Goal: Task Accomplishment & Management: Manage account settings

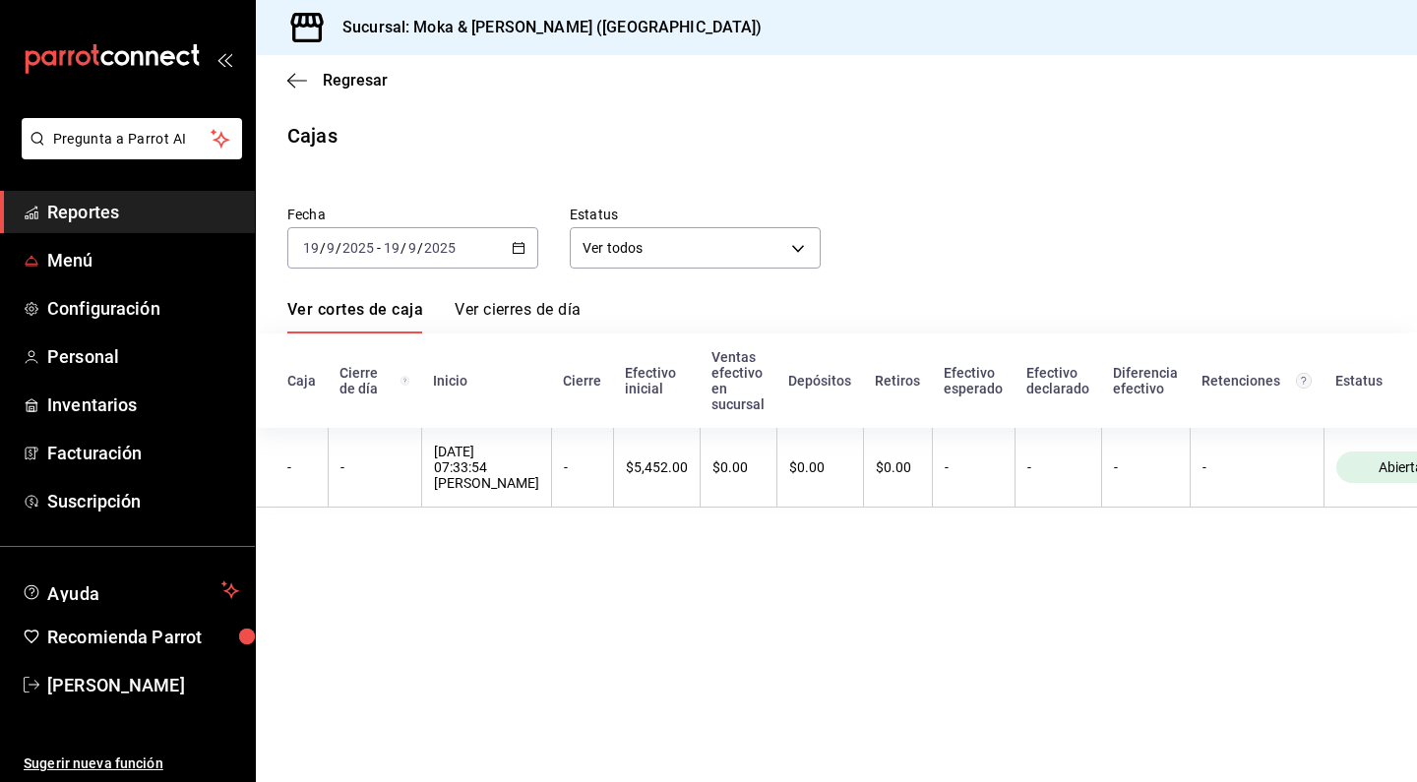
scroll to position [0, 86]
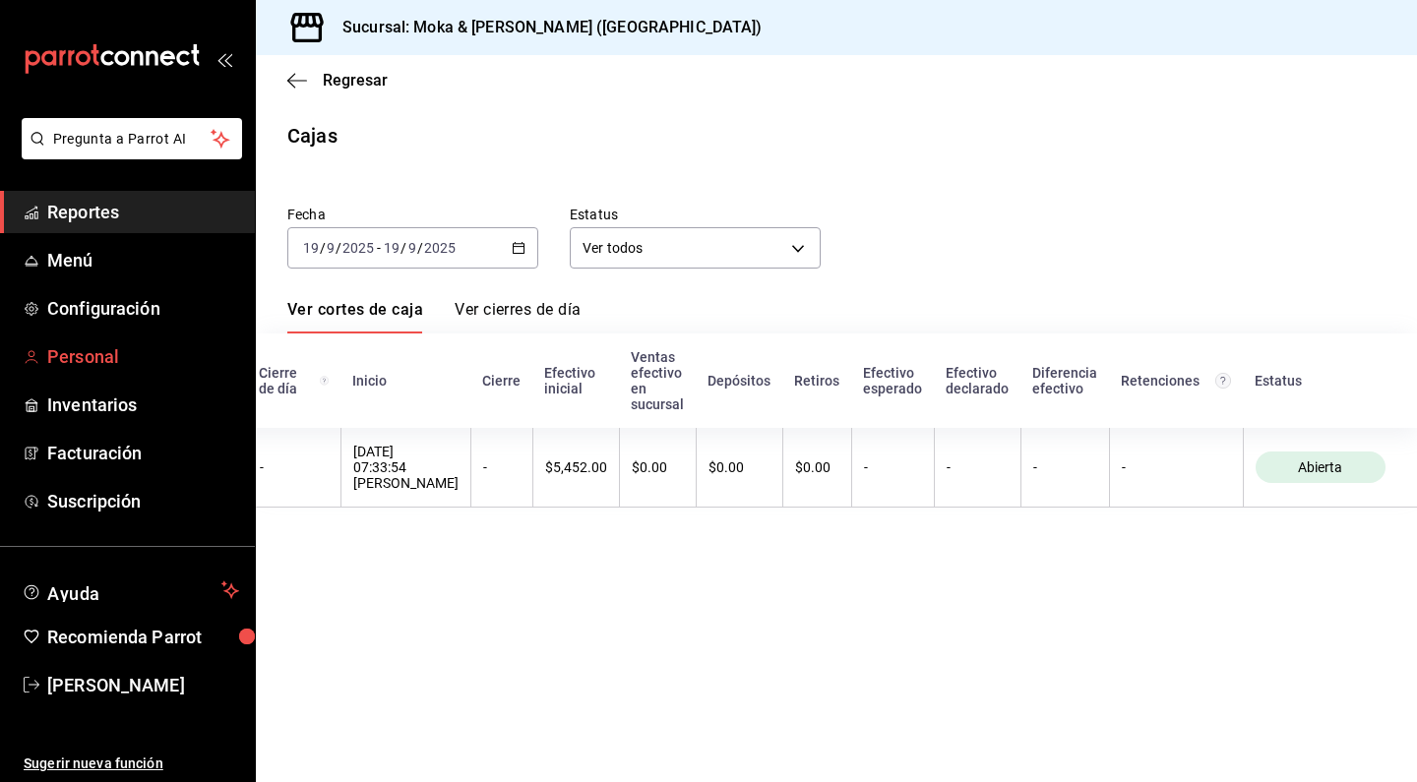
click at [104, 357] on span "Personal" at bounding box center [143, 356] width 192 height 27
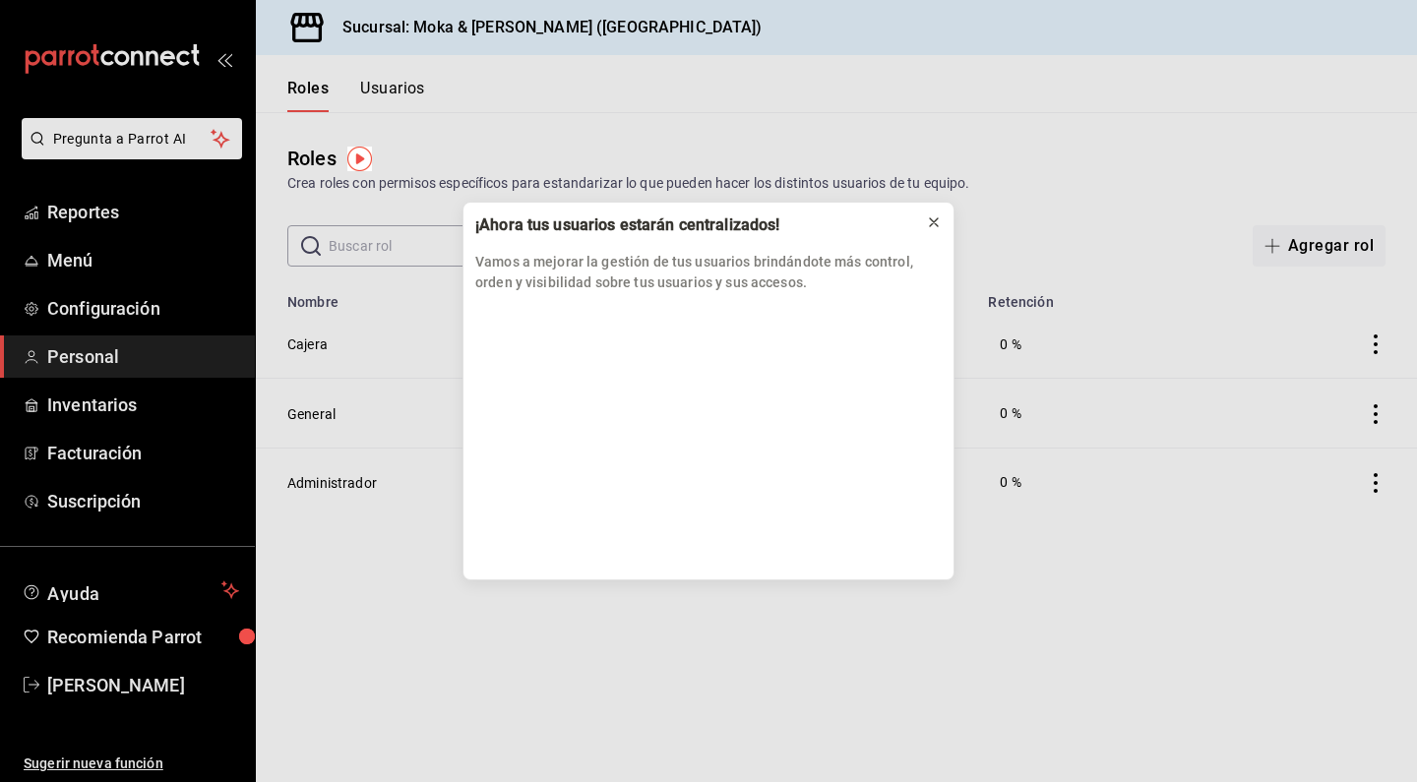
click at [923, 215] on button at bounding box center [933, 222] width 31 height 31
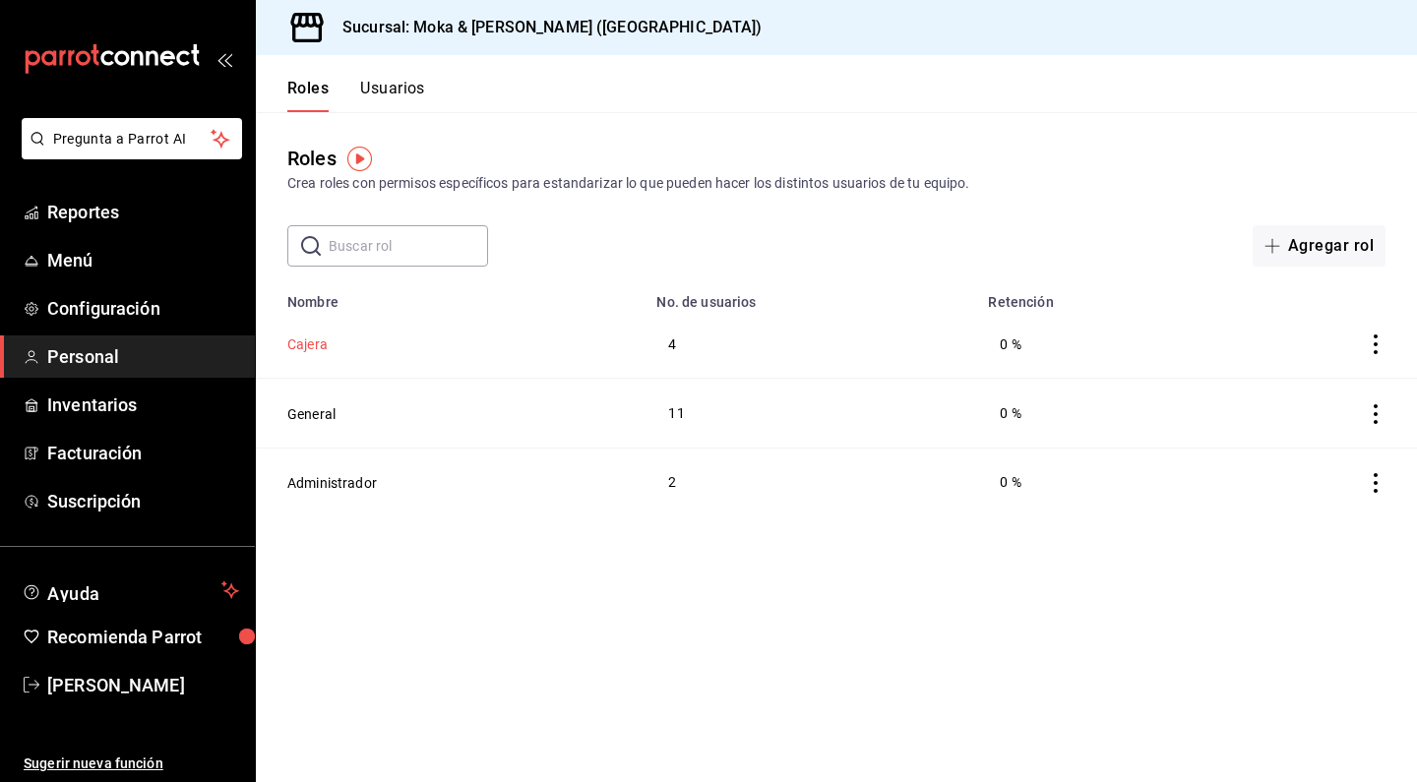
click at [311, 342] on button "Cajera" at bounding box center [307, 345] width 40 height 20
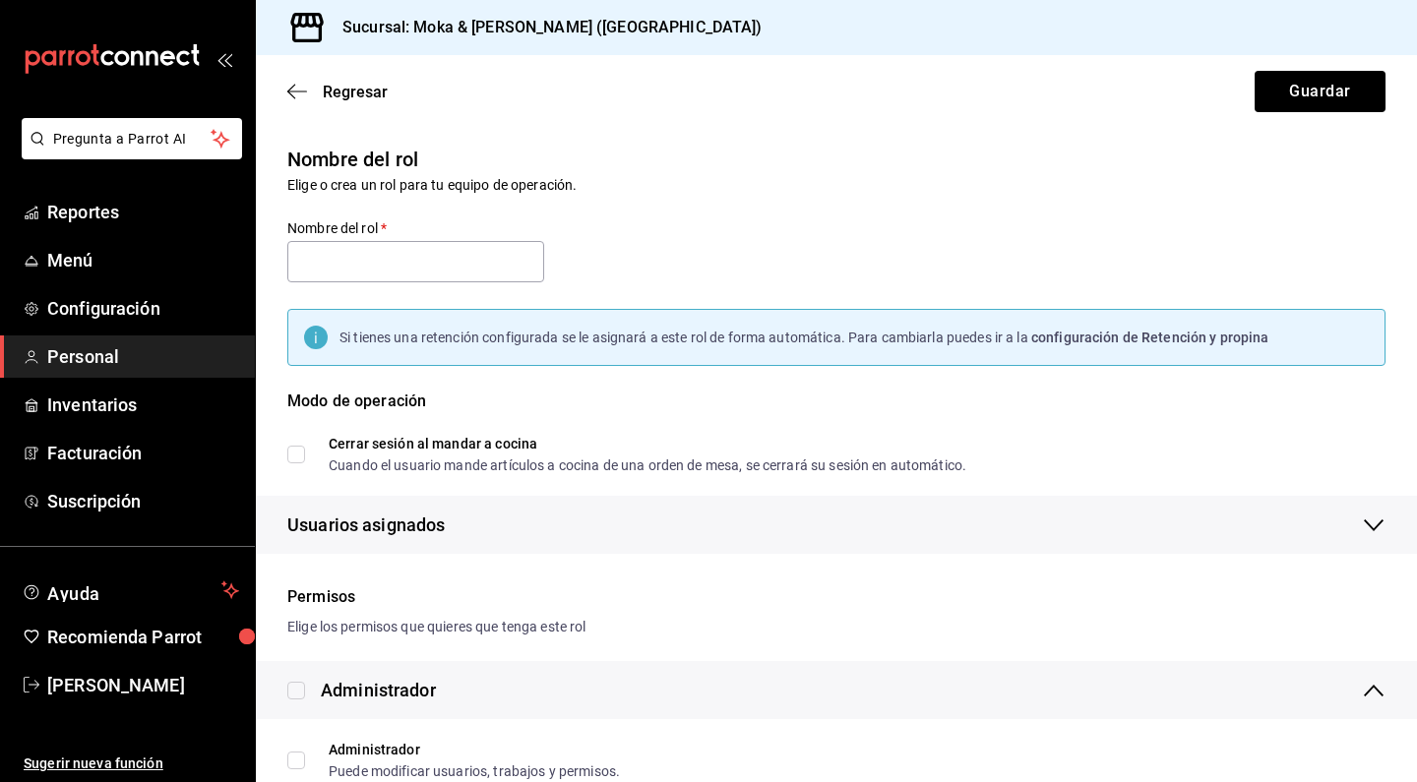
type input "Cajera"
checkbox input "true"
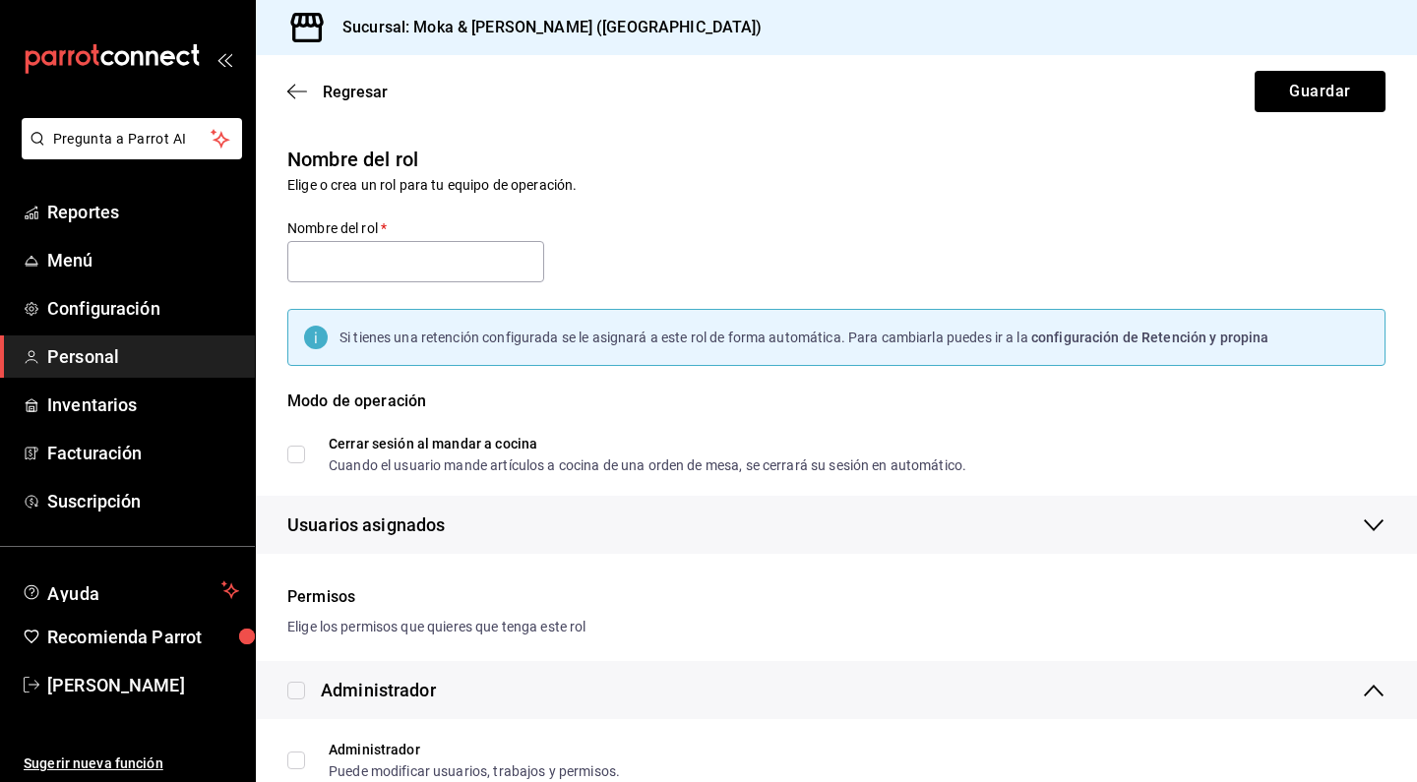
checkbox input "true"
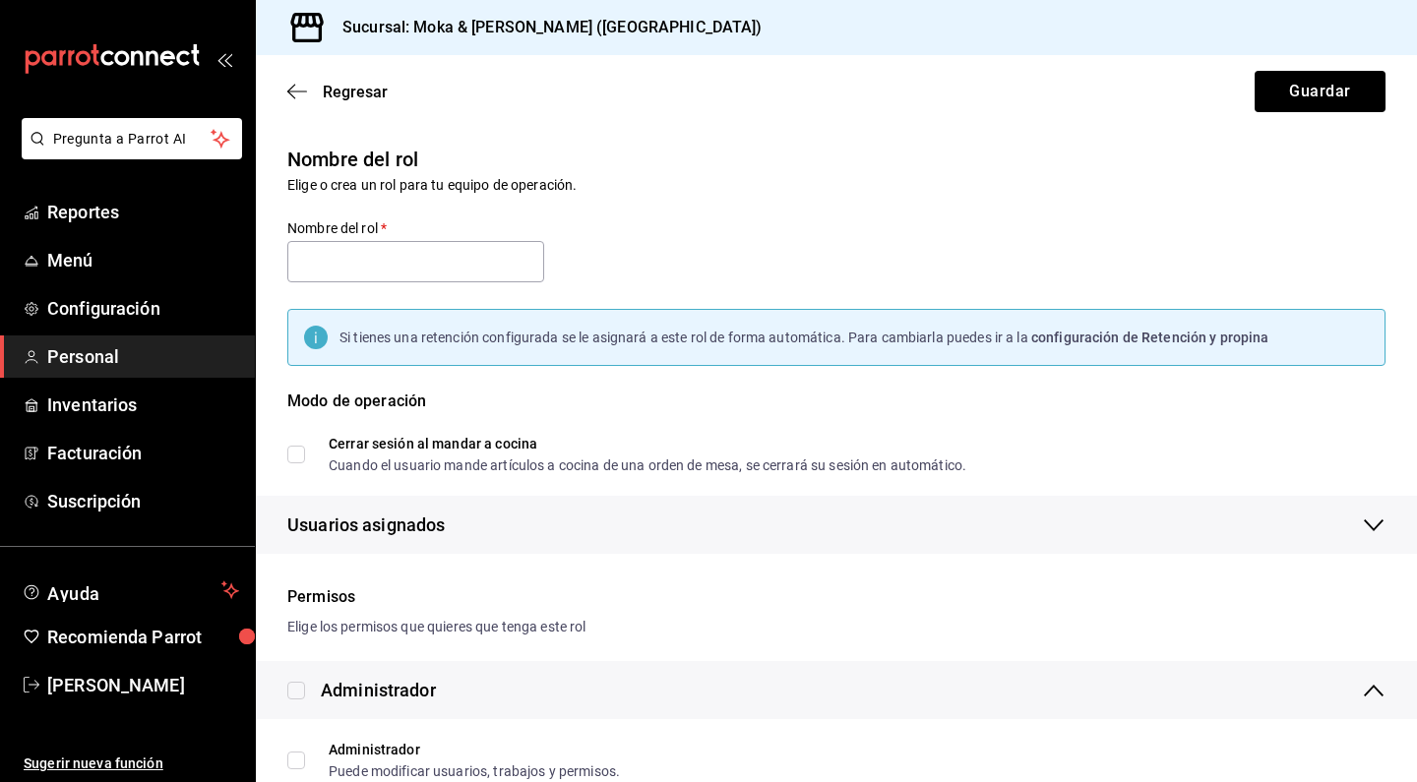
checkbox input "true"
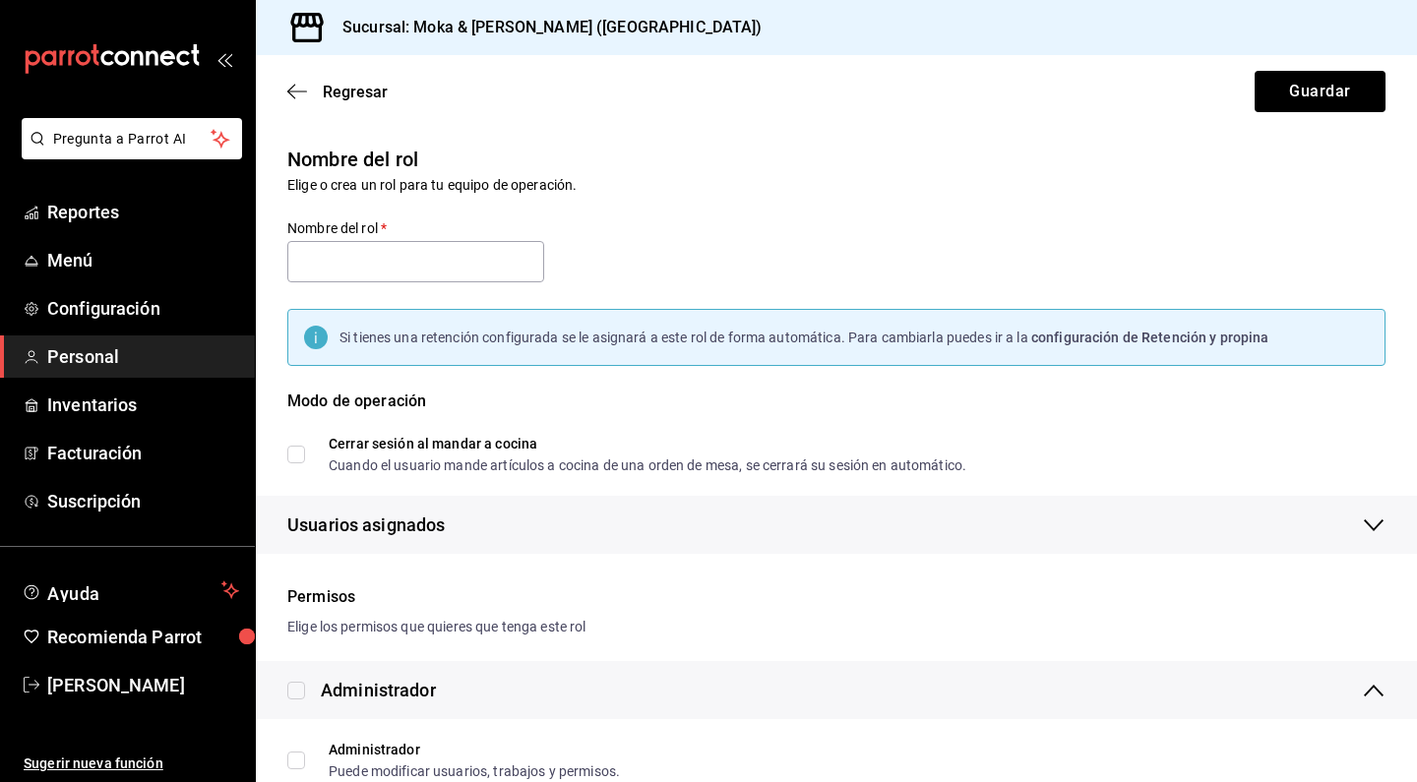
checkbox input "true"
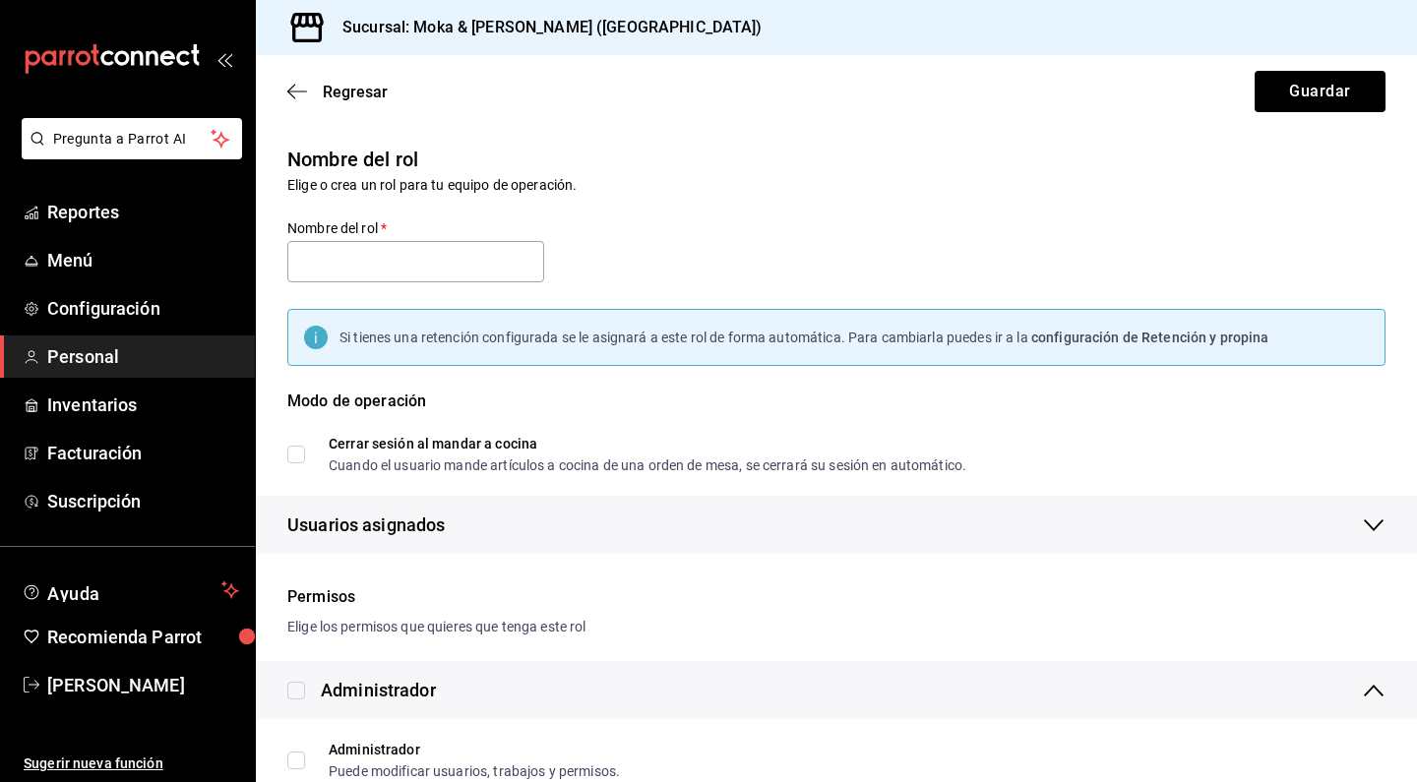
checkbox input "true"
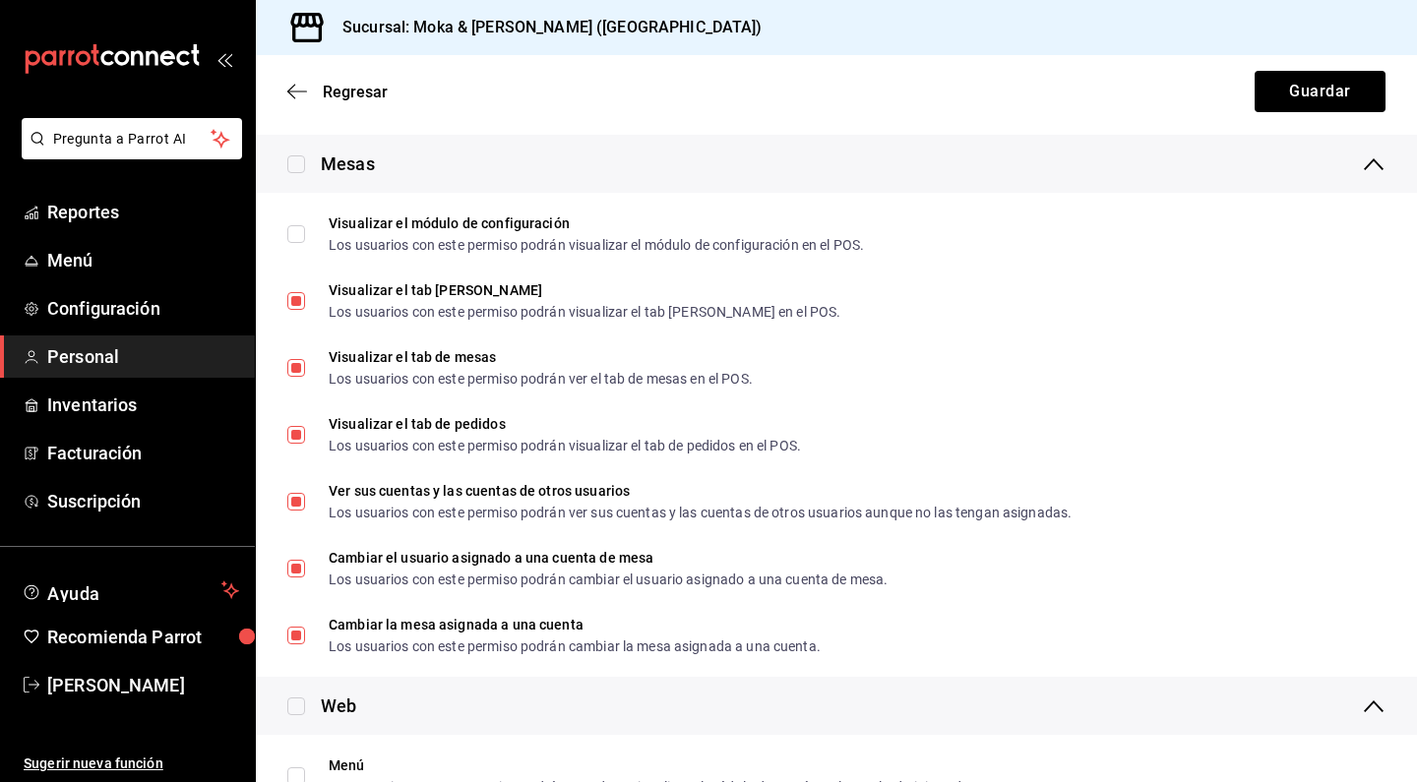
scroll to position [2558, 0]
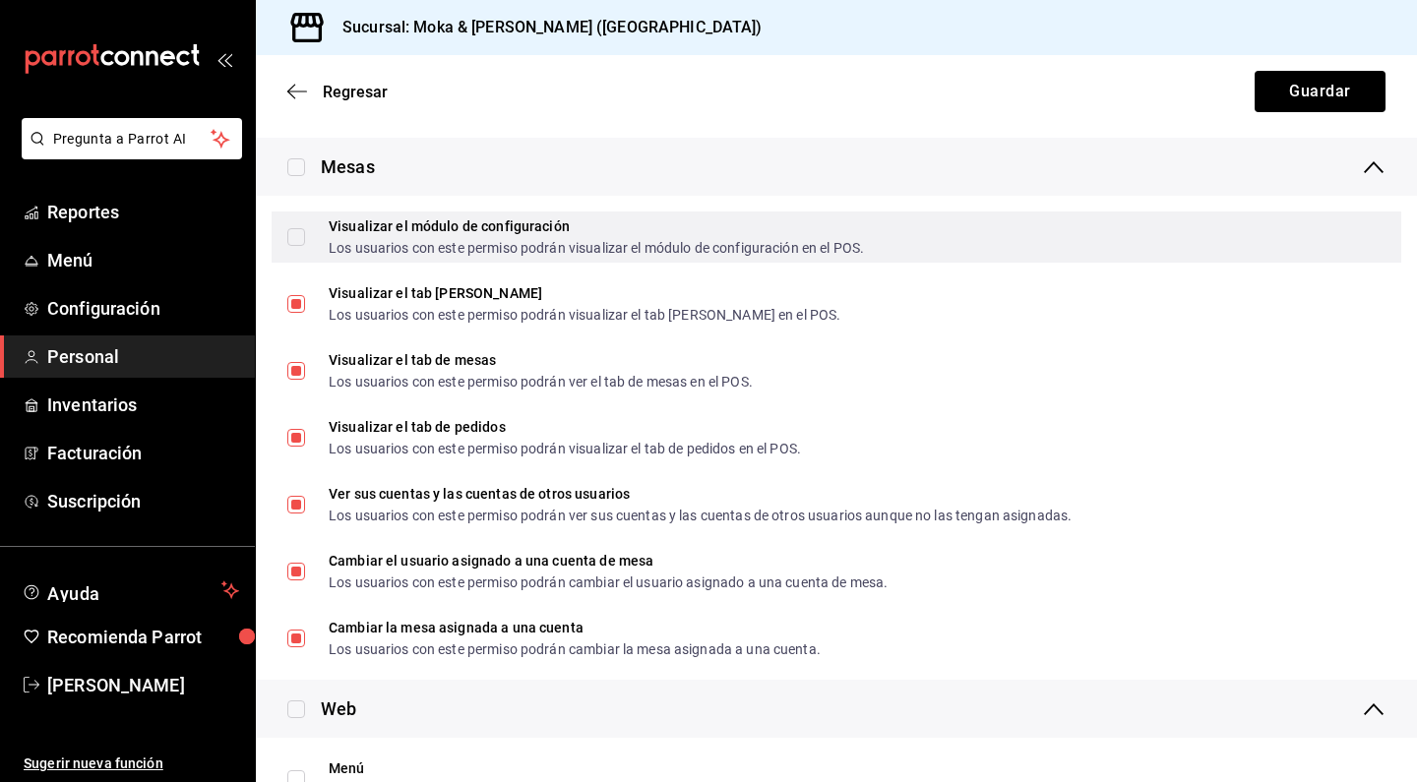
click at [298, 241] on input "Visualizar el módulo de configuración Los usuarios con este permiso podrán visu…" at bounding box center [296, 237] width 18 height 18
checkbox input "true"
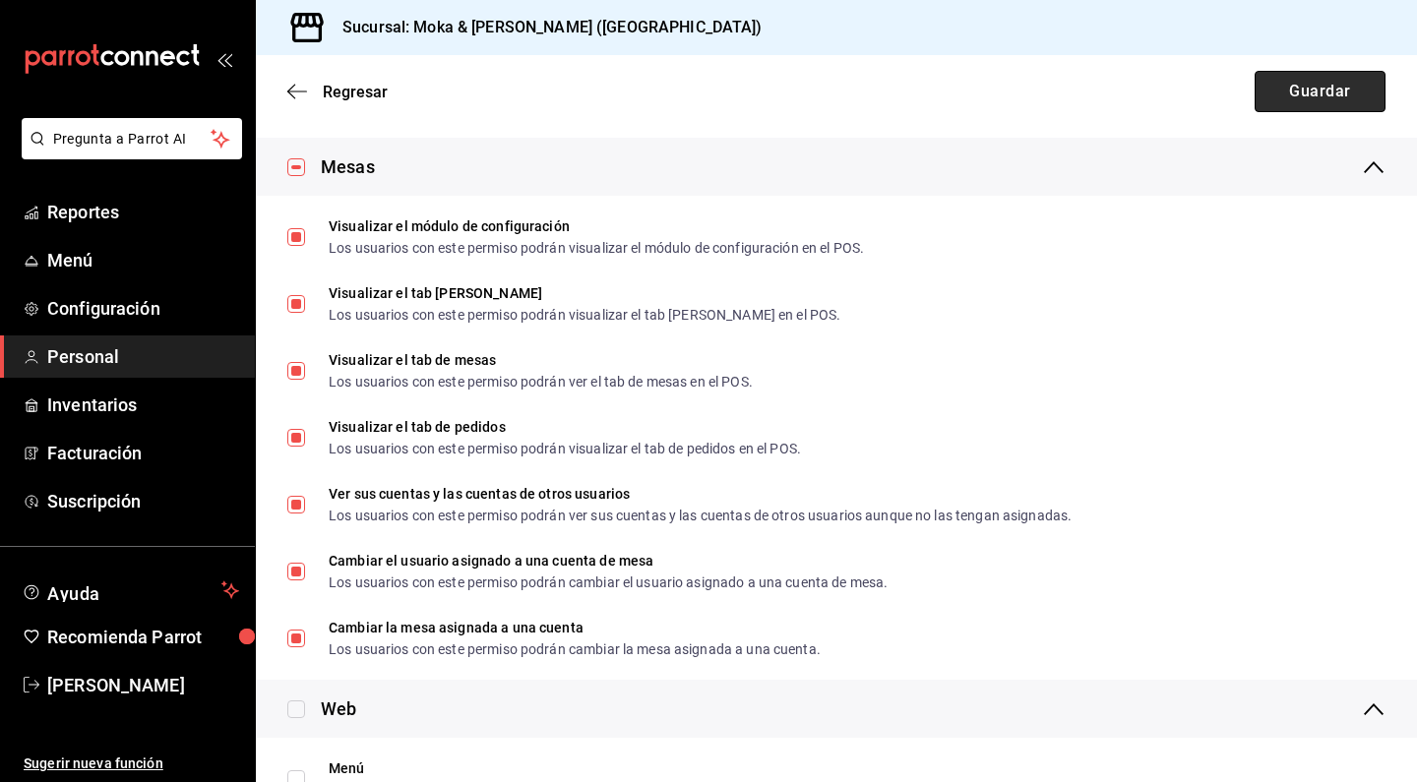
click at [1269, 89] on button "Guardar" at bounding box center [1320, 91] width 131 height 41
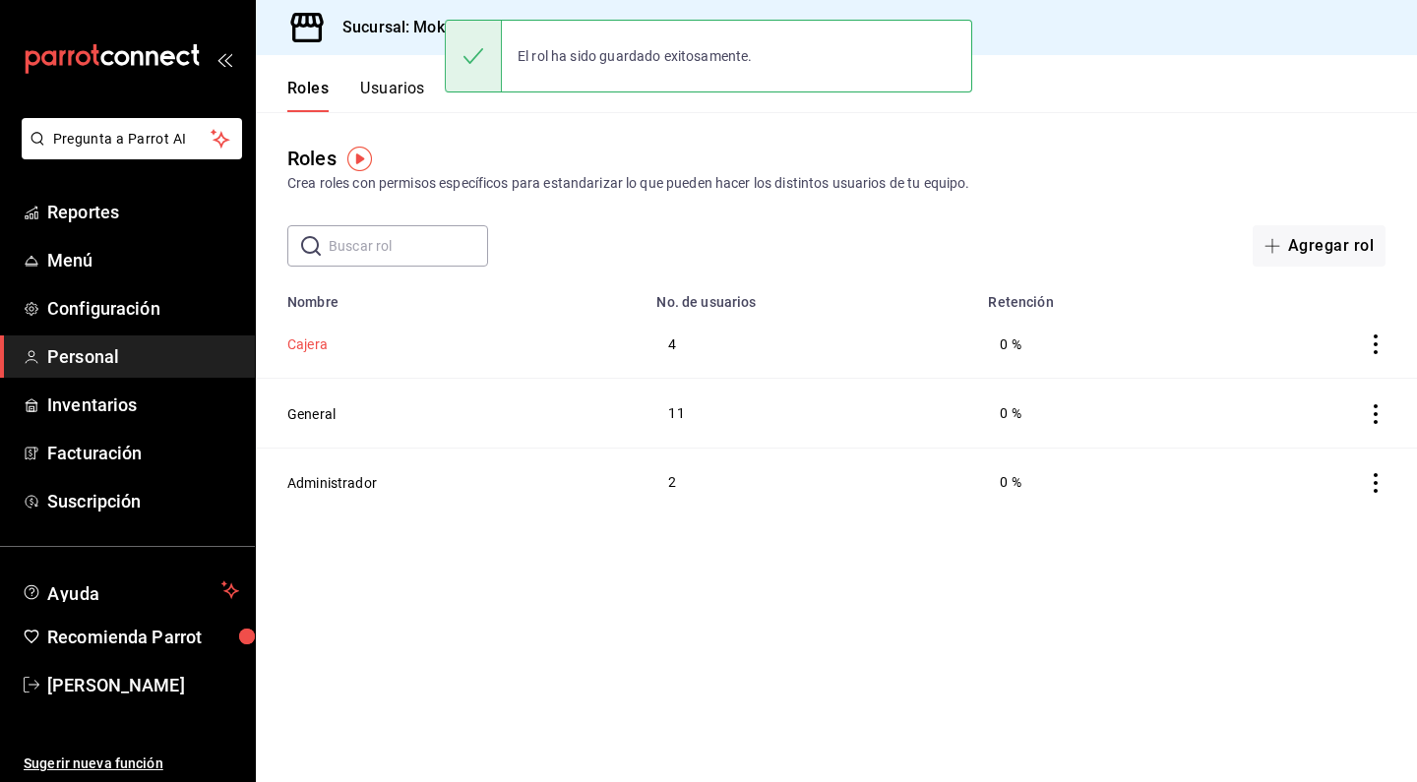
click at [325, 348] on button "Cajera" at bounding box center [307, 345] width 40 height 20
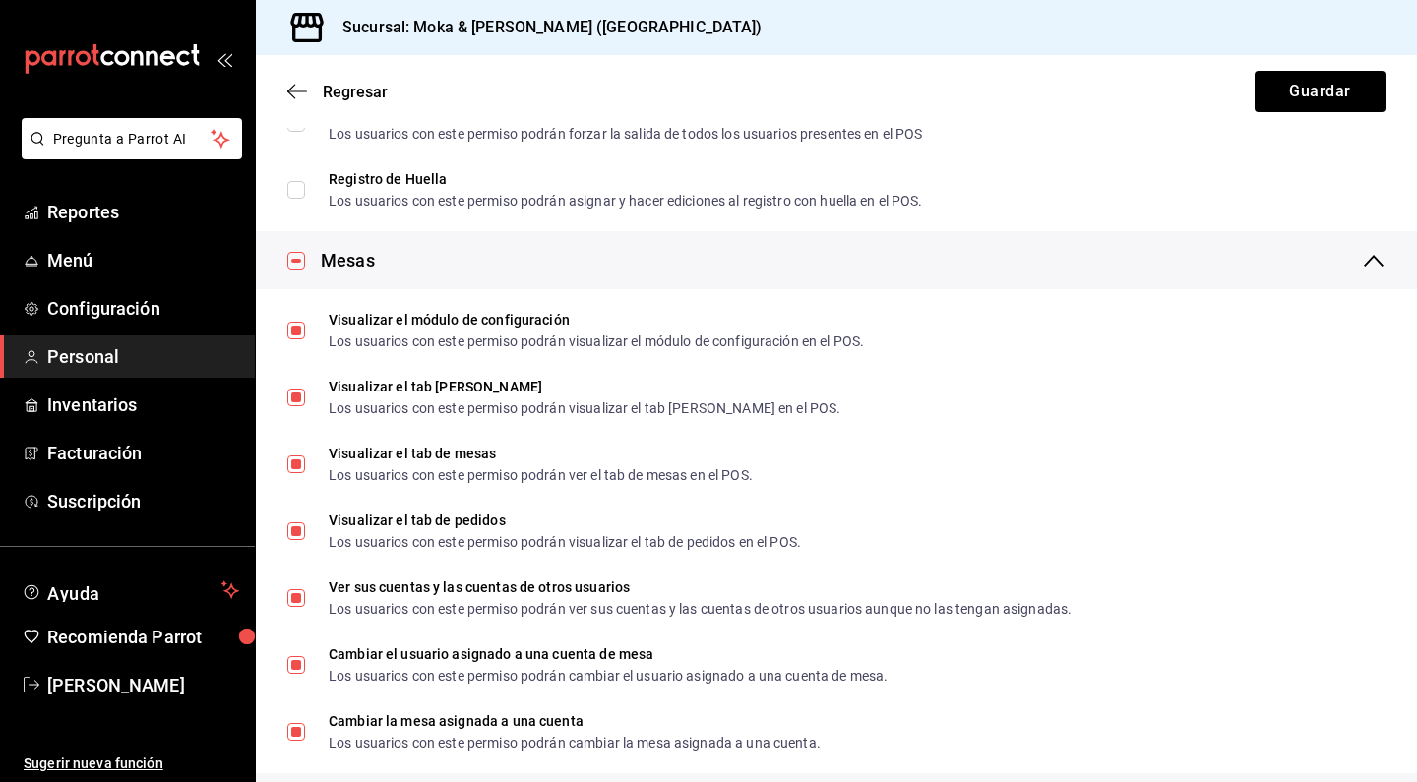
scroll to position [2468, 0]
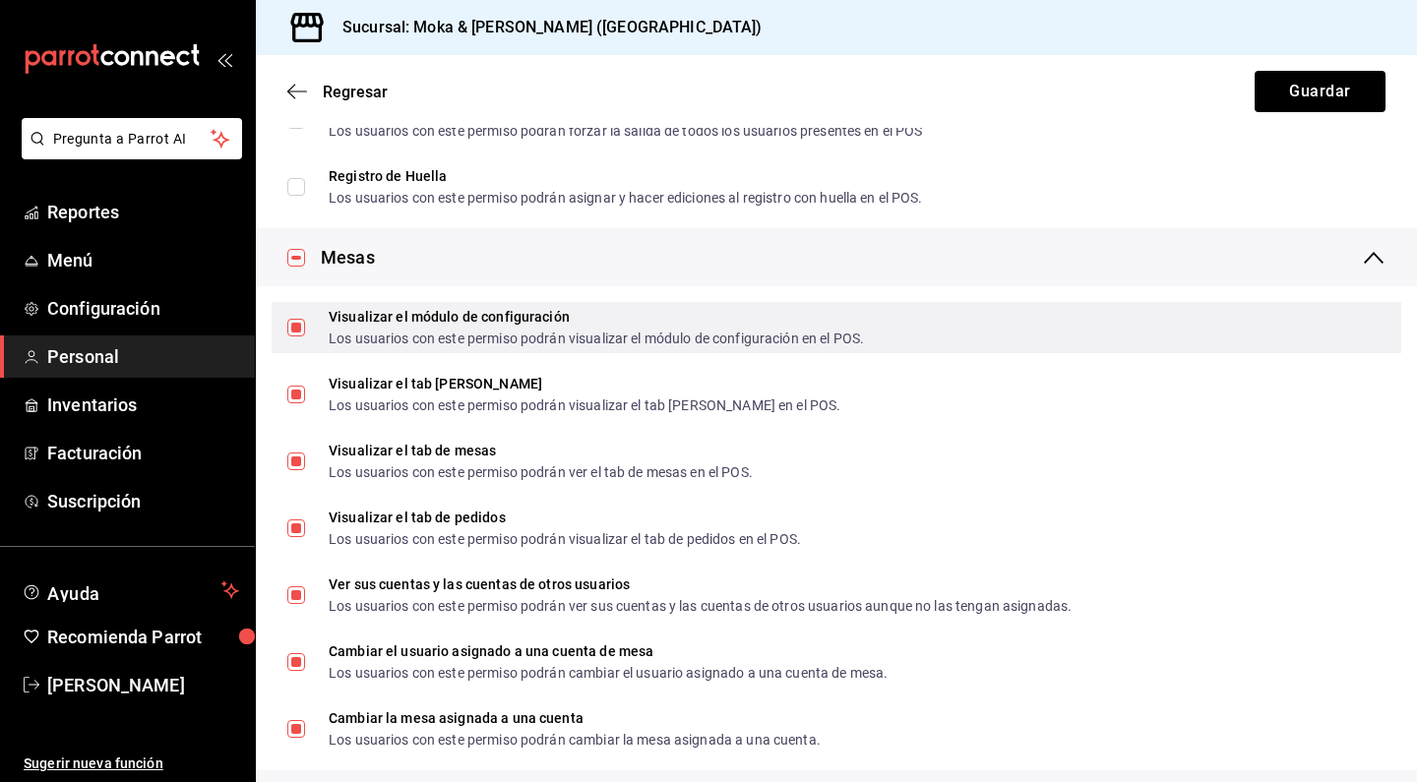
click at [309, 338] on span "Visualizar el módulo de configuración Los usuarios con este permiso podrán visu…" at bounding box center [584, 327] width 559 height 35
click at [305, 337] on input "Visualizar el módulo de configuración Los usuarios con este permiso podrán visu…" at bounding box center [296, 328] width 18 height 18
checkbox input "true"
click at [296, 331] on input "Visualizar el módulo de configuración Los usuarios con este permiso podrán visu…" at bounding box center [296, 328] width 18 height 18
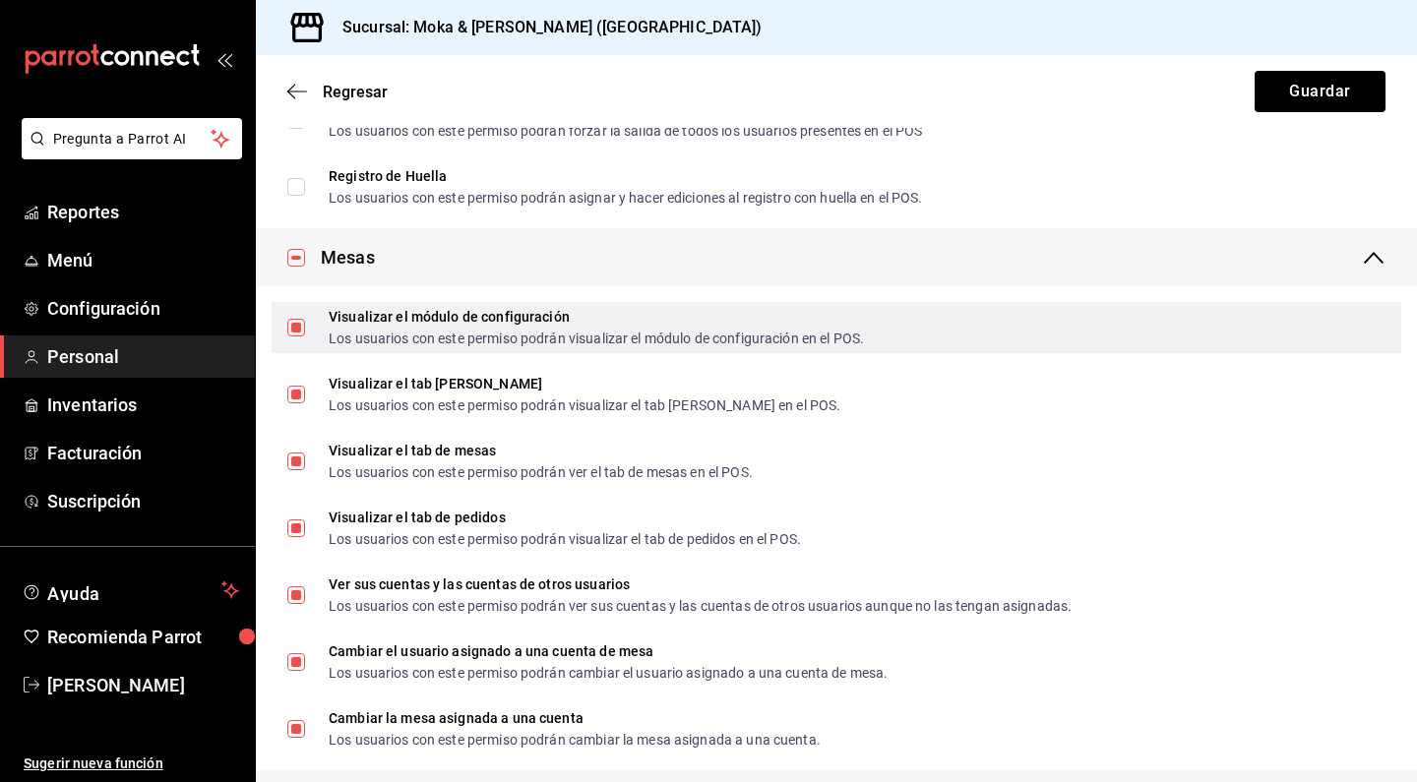
checkbox input "false"
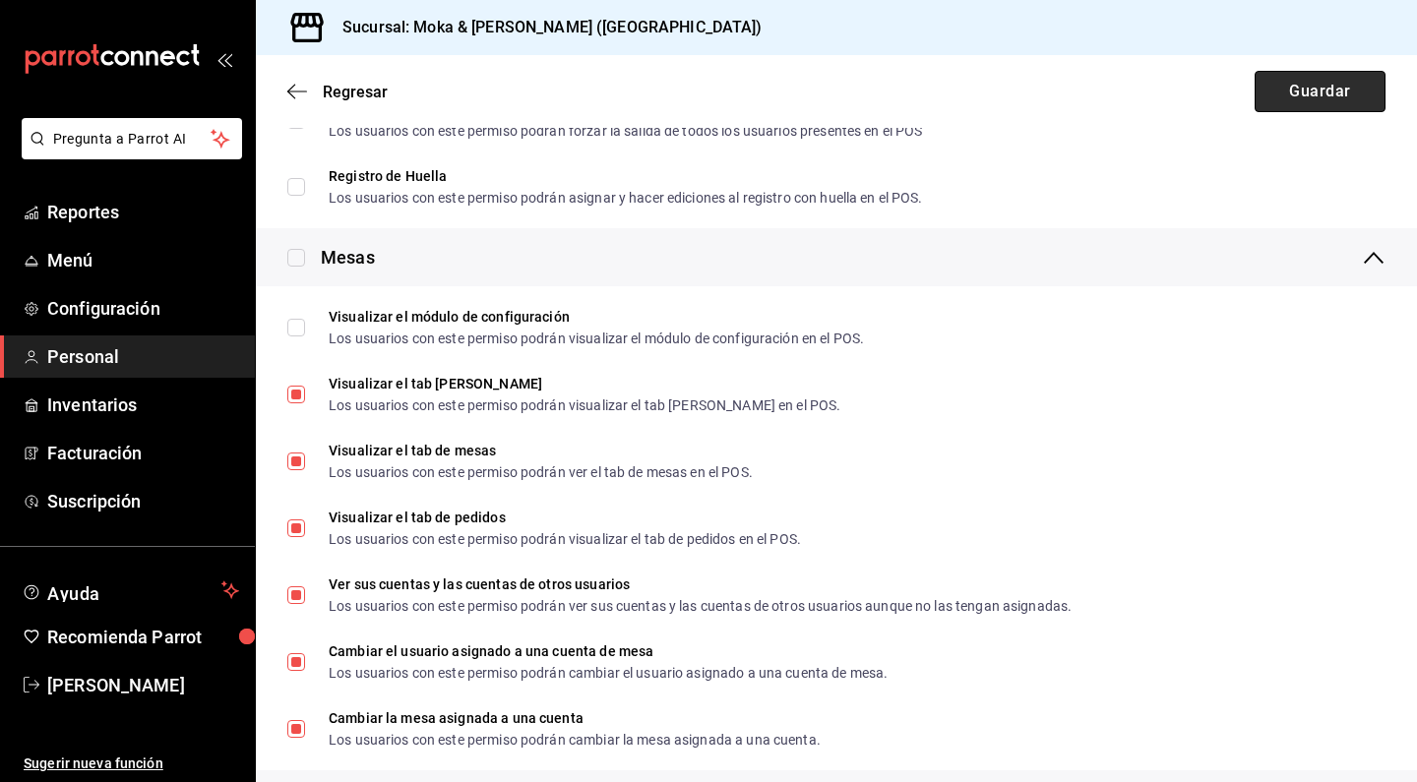
click at [1294, 97] on button "Guardar" at bounding box center [1320, 91] width 131 height 41
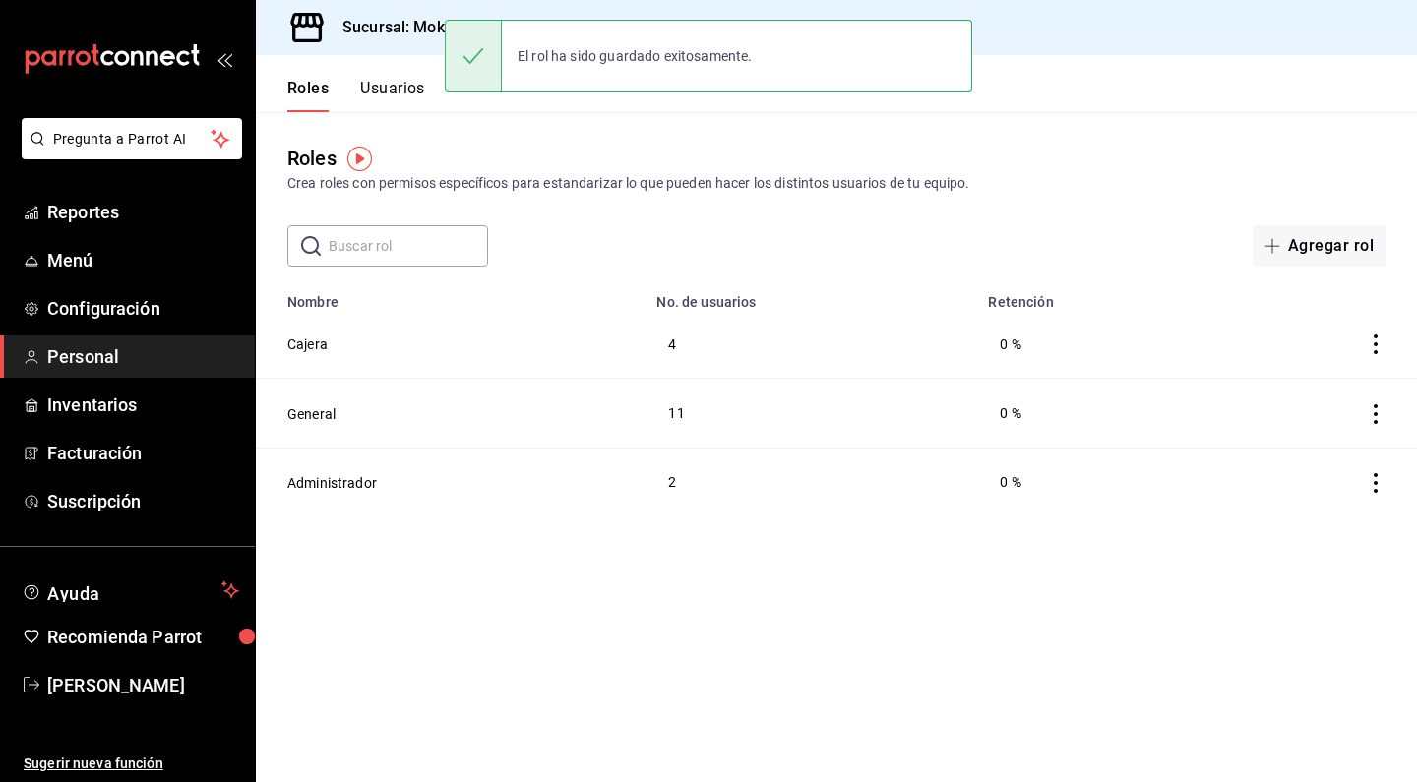
click at [371, 92] on button "Usuarios" at bounding box center [392, 95] width 65 height 33
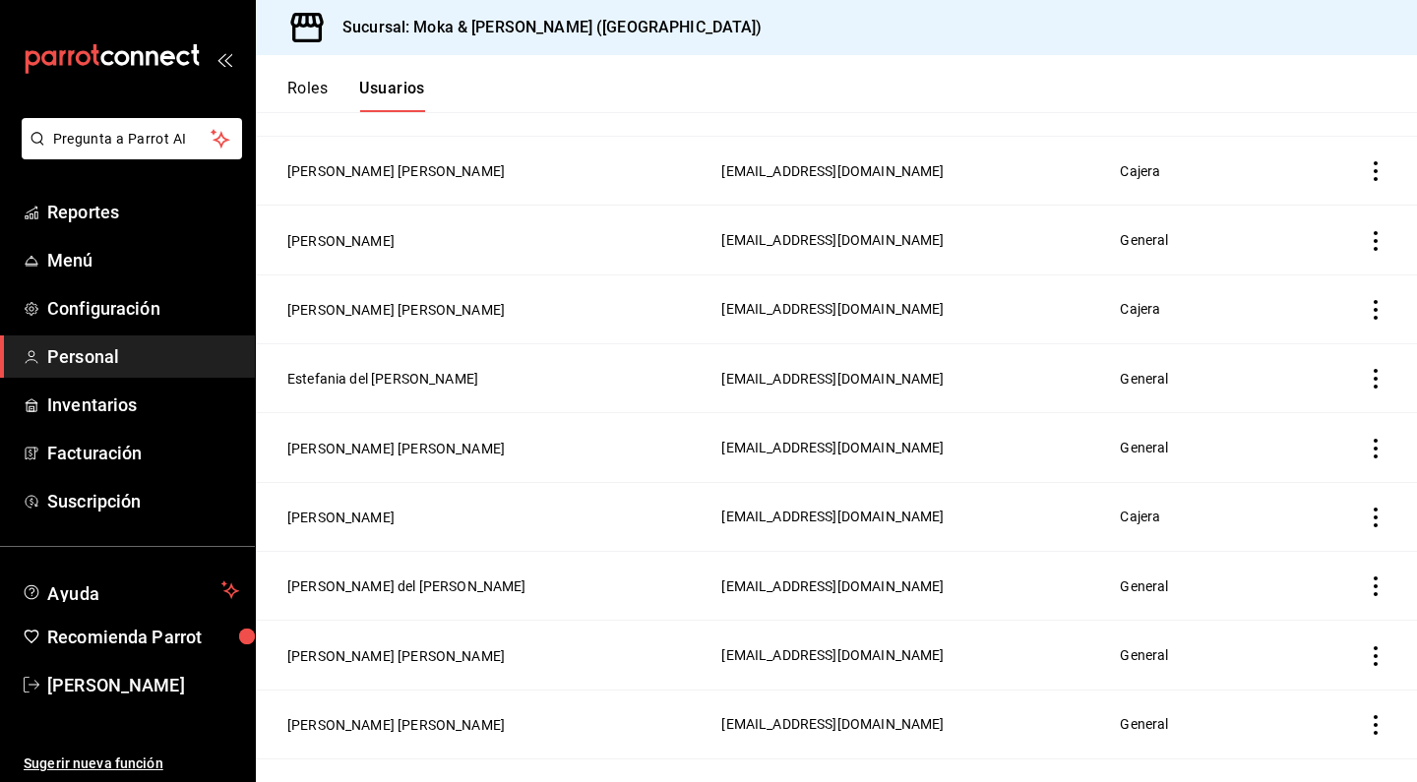
scroll to position [451, 0]
click at [1370, 443] on icon "actions" at bounding box center [1376, 448] width 20 height 20
click at [1046, 467] on div at bounding box center [708, 391] width 1417 height 782
click at [396, 438] on button "[PERSON_NAME] [PERSON_NAME]" at bounding box center [395, 448] width 217 height 20
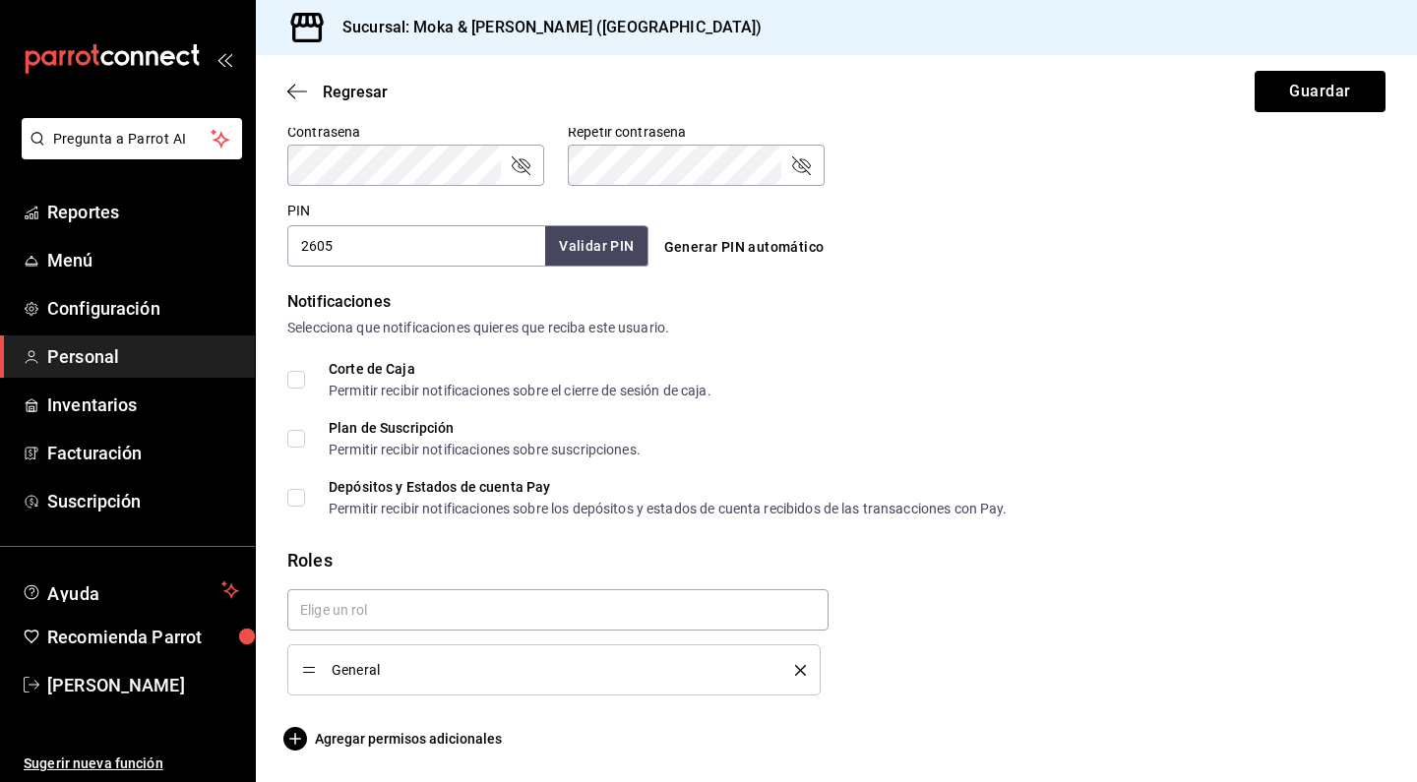
scroll to position [855, 0]
click at [398, 622] on input "text" at bounding box center [557, 609] width 541 height 41
click at [350, 654] on li "Cajera" at bounding box center [557, 655] width 541 height 32
click at [802, 677] on div "General" at bounding box center [554, 670] width 504 height 22
click at [802, 667] on icon "delete" at bounding box center [800, 670] width 11 height 11
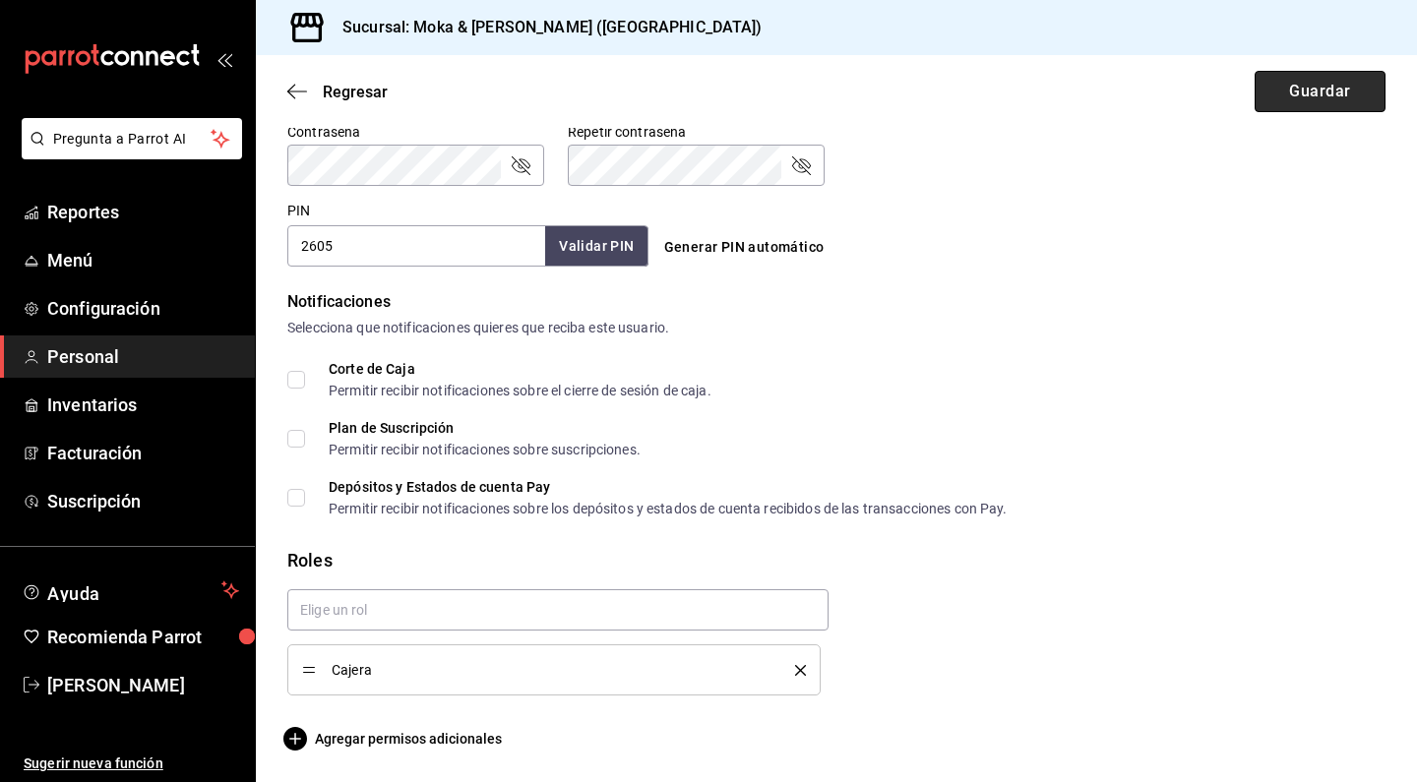
click at [1283, 87] on button "Guardar" at bounding box center [1320, 91] width 131 height 41
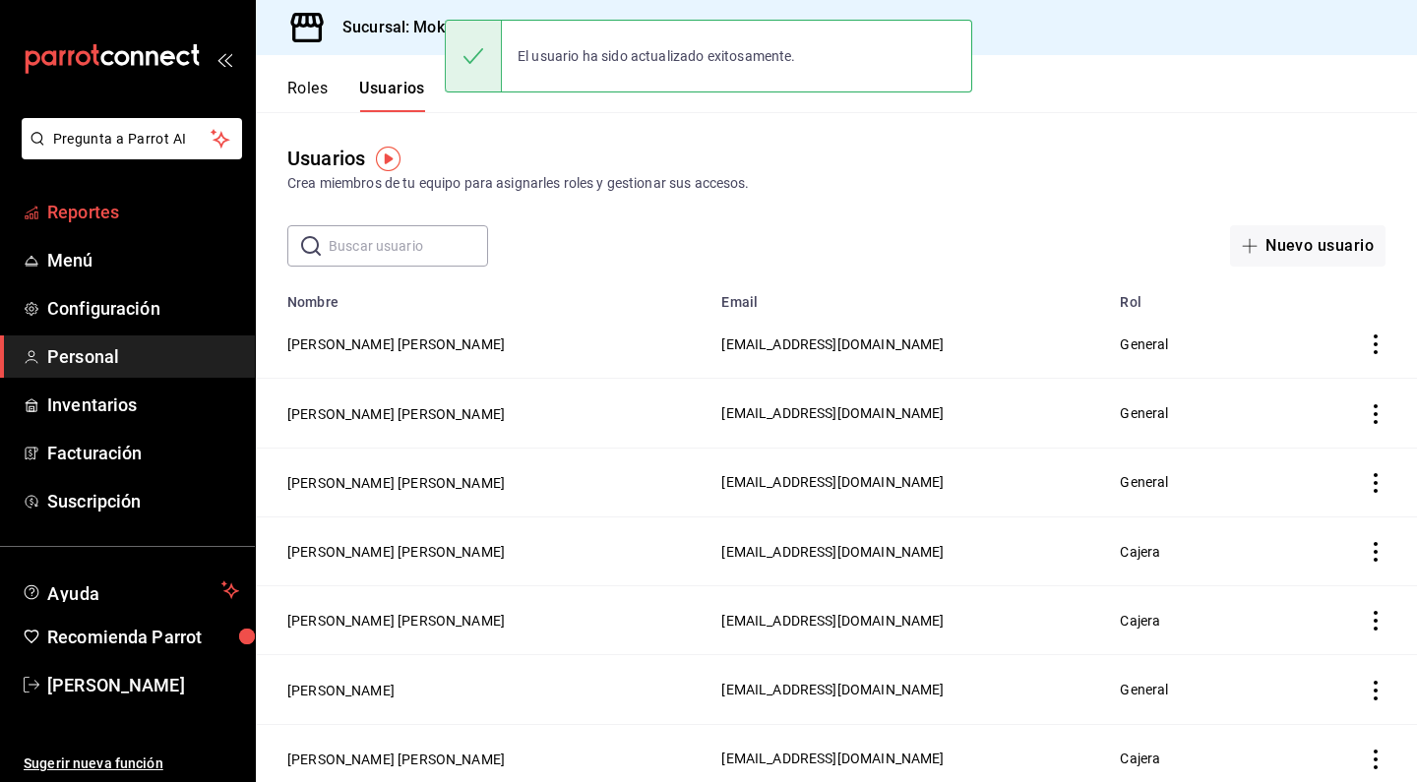
click at [101, 201] on span "Reportes" at bounding box center [143, 212] width 192 height 27
